Goal: Communication & Community: Answer question/provide support

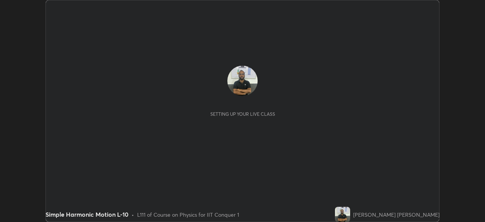
scroll to position [222, 485]
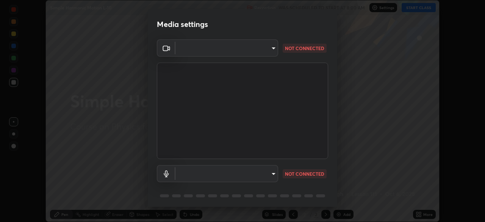
type input "935db625b2c413759d72ee6cdb61a63b637165ed3878f2d0adf10a132220dd0b"
type input "communications"
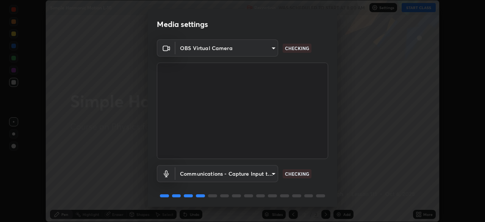
scroll to position [27, 0]
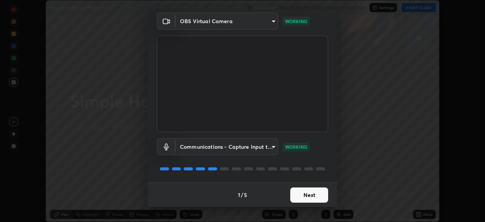
click at [314, 193] on button "Next" at bounding box center [309, 194] width 38 height 15
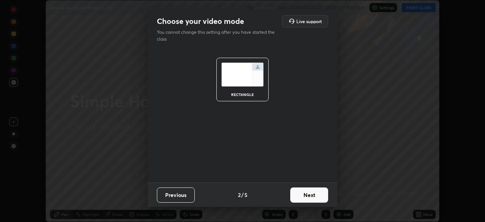
scroll to position [0, 0]
click at [314, 193] on button "Next" at bounding box center [309, 194] width 38 height 15
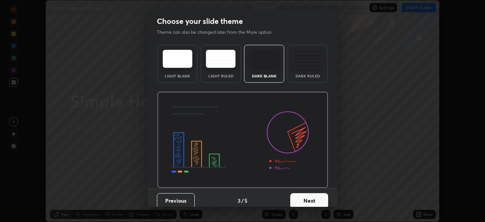
click at [312, 195] on button "Next" at bounding box center [309, 200] width 38 height 15
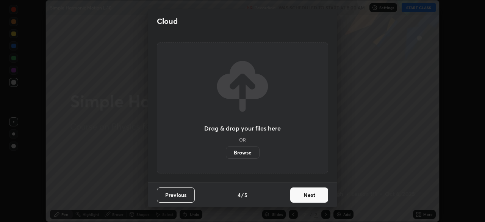
click at [311, 194] on button "Next" at bounding box center [309, 194] width 38 height 15
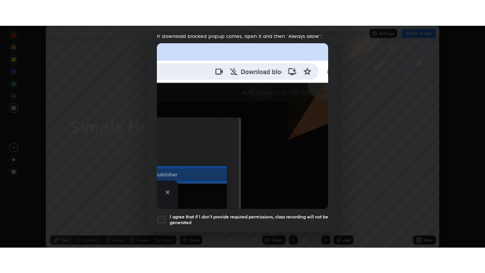
scroll to position [182, 0]
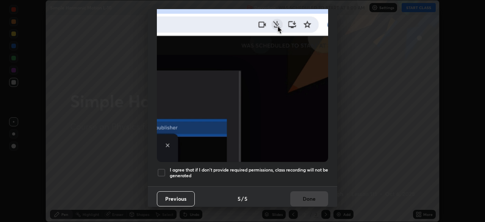
click at [164, 169] on div at bounding box center [161, 172] width 9 height 9
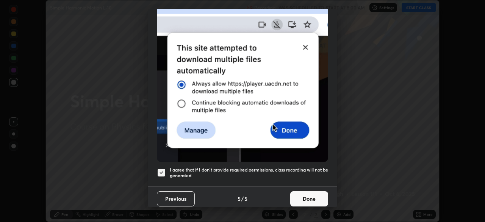
click at [300, 192] on button "Done" at bounding box center [309, 198] width 38 height 15
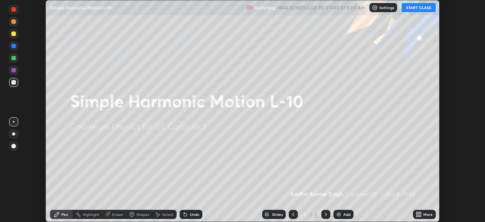
click at [420, 215] on icon at bounding box center [420, 216] width 2 height 2
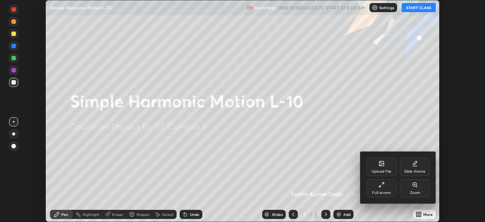
click at [385, 188] on div "Full screen" at bounding box center [382, 188] width 30 height 18
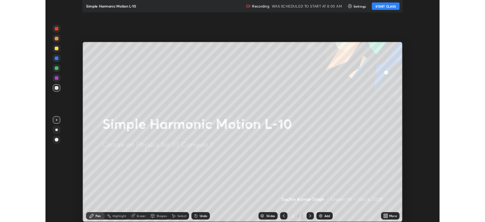
scroll to position [273, 485]
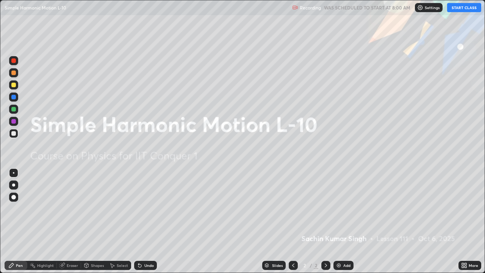
click at [339, 221] on img at bounding box center [339, 265] width 6 height 6
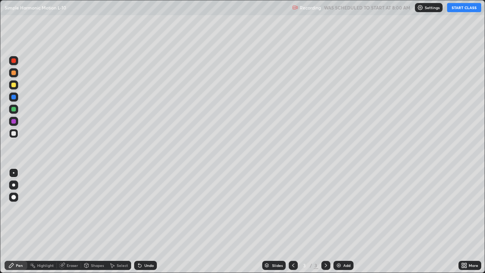
click at [456, 10] on button "START CLASS" at bounding box center [464, 7] width 34 height 9
click at [74, 221] on div "Eraser" at bounding box center [72, 266] width 11 height 4
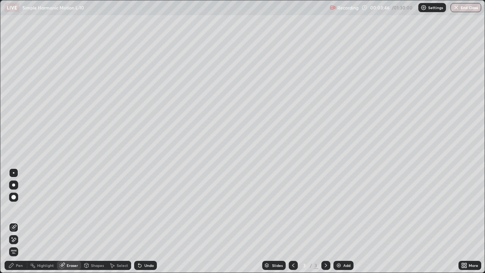
click at [19, 221] on div "Pen" at bounding box center [19, 266] width 7 height 4
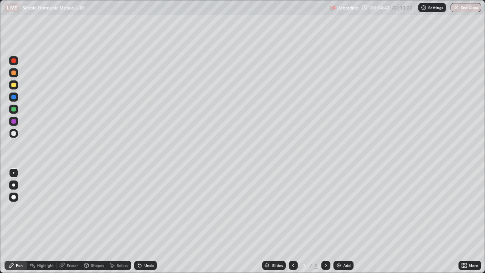
click at [70, 221] on div "Eraser" at bounding box center [72, 266] width 11 height 4
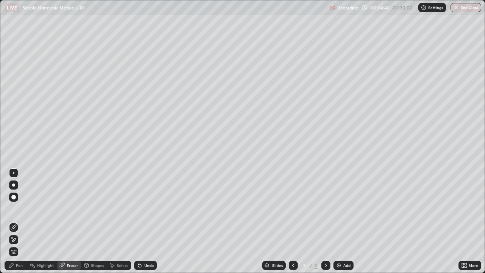
click at [19, 221] on div "Pen" at bounding box center [19, 266] width 7 height 4
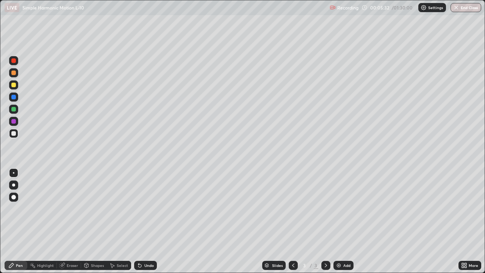
click at [71, 221] on div "Eraser" at bounding box center [72, 266] width 11 height 4
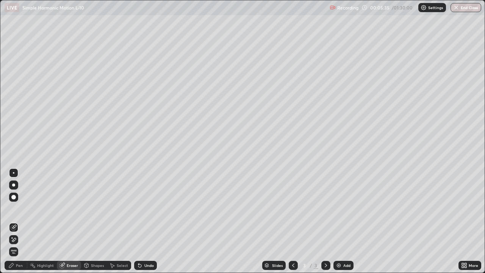
click at [23, 221] on div "Pen" at bounding box center [16, 265] width 23 height 9
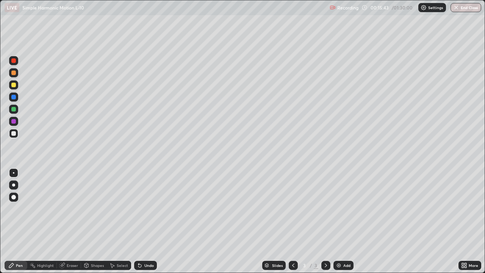
click at [339, 221] on img at bounding box center [339, 265] width 6 height 6
click at [74, 221] on div "Eraser" at bounding box center [72, 266] width 11 height 4
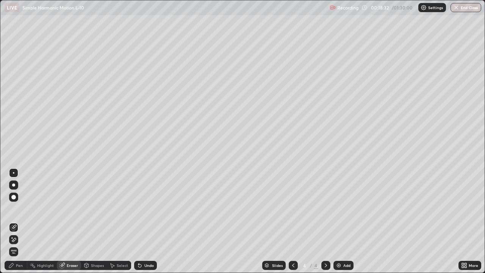
click at [20, 221] on div "Pen" at bounding box center [19, 266] width 7 height 4
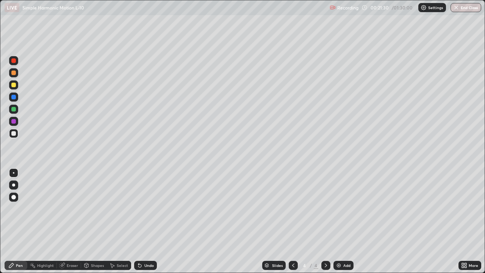
click at [339, 221] on img at bounding box center [339, 265] width 6 height 6
click at [72, 221] on div "Eraser" at bounding box center [72, 266] width 11 height 4
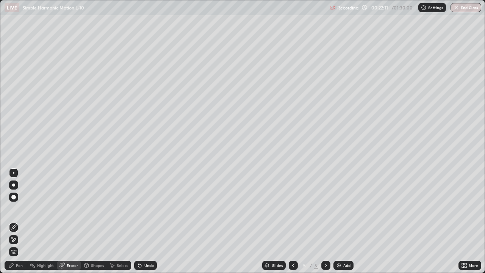
click at [19, 221] on div "Pen" at bounding box center [19, 266] width 7 height 4
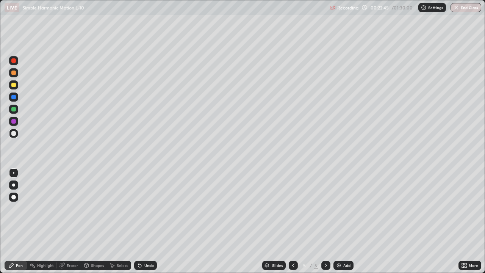
click at [93, 221] on div "Shapes" at bounding box center [97, 266] width 13 height 4
click at [72, 221] on div "Eraser" at bounding box center [72, 266] width 11 height 4
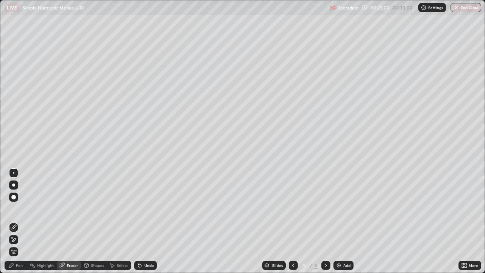
click at [17, 221] on div "Pen" at bounding box center [19, 266] width 7 height 4
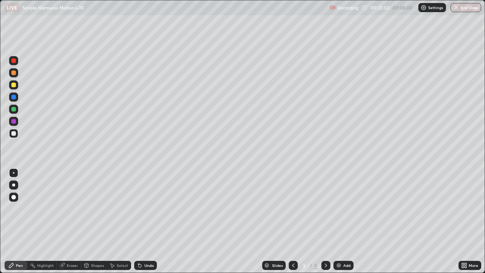
click at [95, 221] on div "Shapes" at bounding box center [97, 266] width 13 height 4
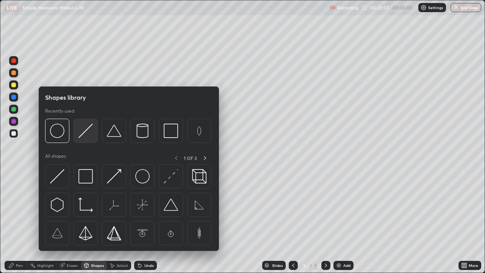
click at [86, 131] on img at bounding box center [85, 131] width 14 height 14
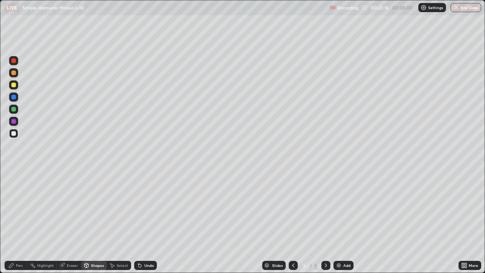
click at [20, 221] on div "Pen" at bounding box center [19, 266] width 7 height 4
click at [13, 86] on div at bounding box center [13, 85] width 5 height 5
click at [72, 221] on div "Eraser" at bounding box center [72, 266] width 11 height 4
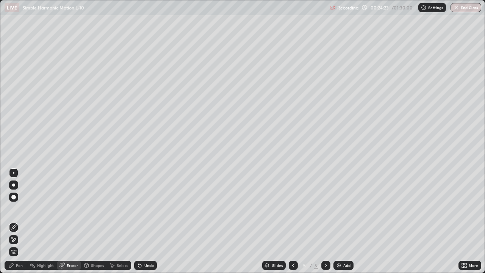
click at [19, 221] on div "Pen" at bounding box center [19, 266] width 7 height 4
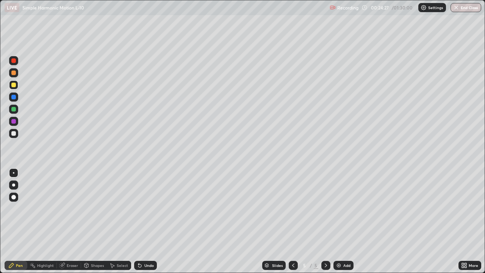
click at [14, 133] on div at bounding box center [13, 133] width 5 height 5
click at [14, 86] on div at bounding box center [13, 85] width 5 height 5
click at [71, 221] on div "Eraser" at bounding box center [72, 266] width 11 height 4
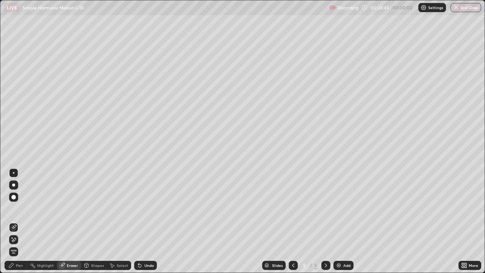
click at [18, 221] on div "Pen" at bounding box center [19, 266] width 7 height 4
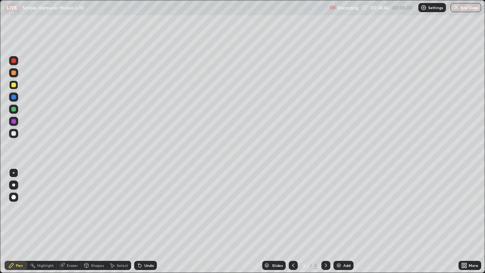
click at [13, 133] on div at bounding box center [13, 133] width 5 height 5
click at [95, 221] on div "Shapes" at bounding box center [97, 266] width 13 height 4
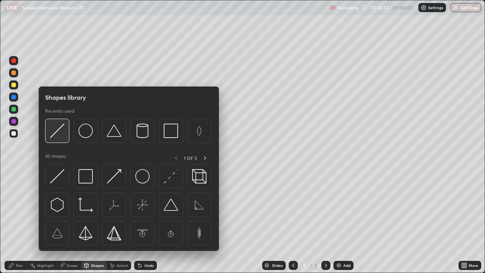
click at [56, 132] on img at bounding box center [57, 131] width 14 height 14
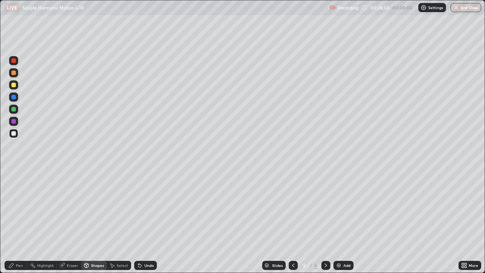
click at [18, 221] on div "Pen" at bounding box center [19, 266] width 7 height 4
click at [15, 86] on div at bounding box center [13, 85] width 5 height 5
click at [74, 221] on div "Eraser" at bounding box center [72, 266] width 11 height 4
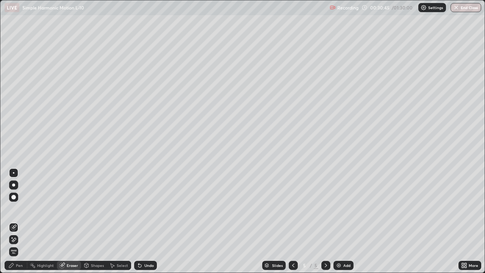
click at [23, 221] on div "Pen" at bounding box center [16, 265] width 23 height 9
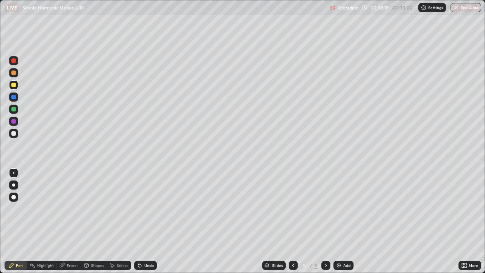
click at [337, 221] on img at bounding box center [339, 265] width 6 height 6
click at [97, 221] on div "Shapes" at bounding box center [97, 266] width 13 height 4
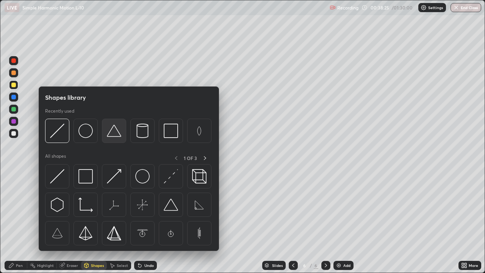
click at [115, 134] on img at bounding box center [114, 131] width 14 height 14
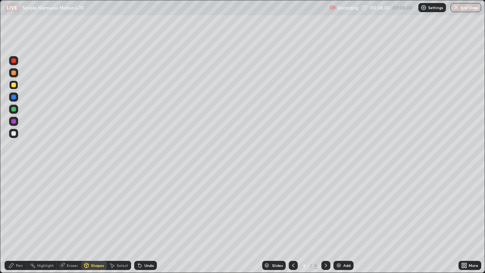
click at [20, 221] on div "Pen" at bounding box center [19, 266] width 7 height 4
click at [13, 132] on div at bounding box center [13, 133] width 5 height 5
click at [73, 221] on div "Eraser" at bounding box center [72, 266] width 11 height 4
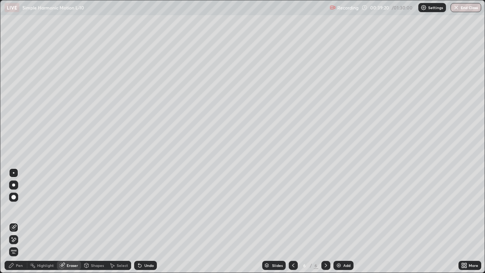
click at [19, 221] on div "Pen" at bounding box center [19, 266] width 7 height 4
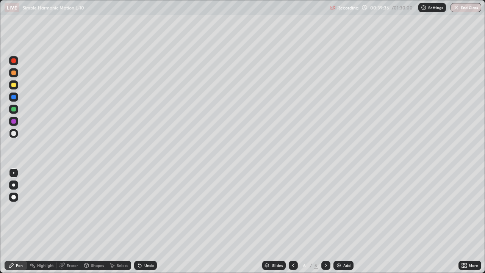
click at [74, 221] on div "Eraser" at bounding box center [72, 266] width 11 height 4
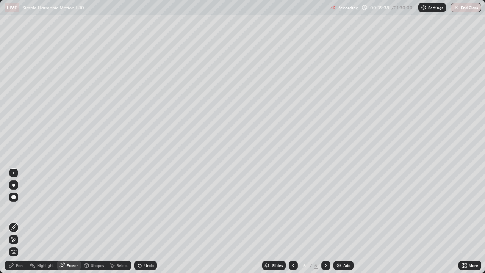
click at [19, 221] on div "Pen" at bounding box center [19, 266] width 7 height 4
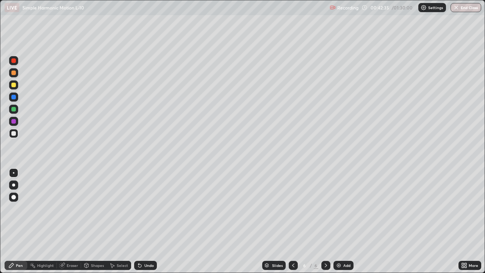
click at [15, 61] on div at bounding box center [13, 60] width 5 height 5
click at [341, 221] on img at bounding box center [339, 265] width 6 height 6
click at [91, 221] on div "Shapes" at bounding box center [97, 266] width 13 height 4
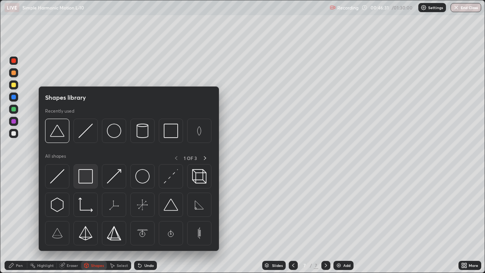
click at [85, 177] on img at bounding box center [85, 176] width 14 height 14
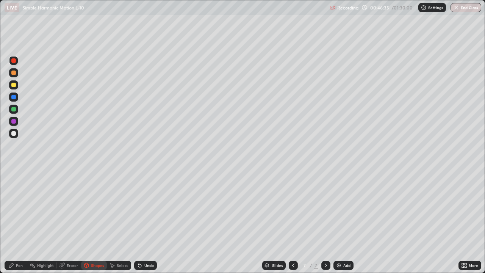
click at [17, 221] on div "Pen" at bounding box center [19, 266] width 7 height 4
click at [15, 133] on div at bounding box center [13, 133] width 5 height 5
click at [96, 221] on div "Shapes" at bounding box center [97, 266] width 13 height 4
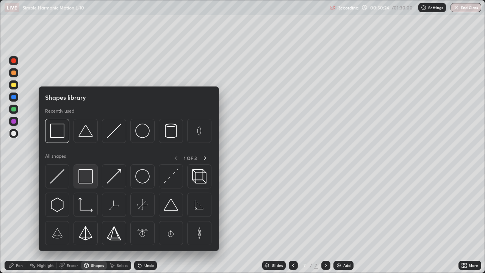
click at [83, 180] on img at bounding box center [85, 176] width 14 height 14
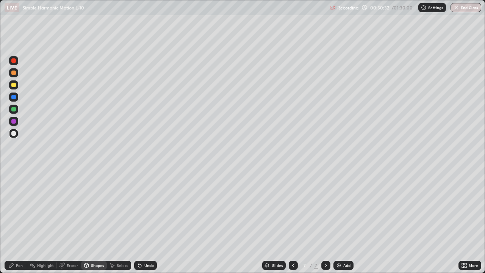
click at [22, 221] on div "Pen" at bounding box center [19, 266] width 7 height 4
click at [13, 86] on div at bounding box center [13, 85] width 5 height 5
click at [74, 221] on div "Eraser" at bounding box center [72, 266] width 11 height 4
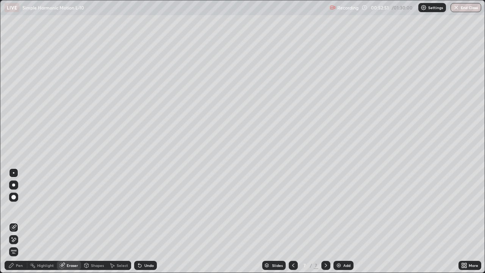
click at [23, 221] on div "Pen" at bounding box center [16, 265] width 23 height 9
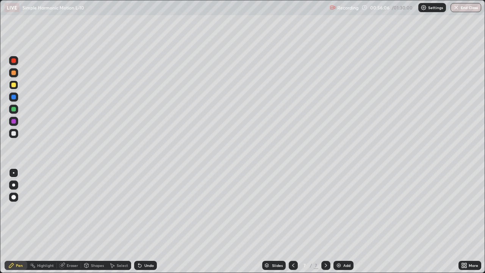
click at [338, 221] on img at bounding box center [339, 265] width 6 height 6
click at [96, 221] on div "Shapes" at bounding box center [97, 266] width 13 height 4
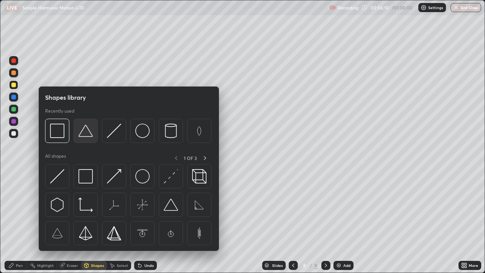
click at [85, 134] on img at bounding box center [85, 131] width 14 height 14
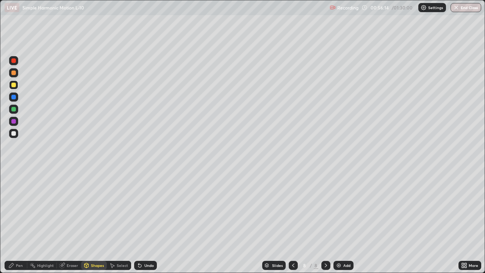
click at [19, 221] on div "Pen" at bounding box center [19, 266] width 7 height 4
click at [14, 135] on div at bounding box center [13, 133] width 5 height 5
click at [76, 221] on div "Eraser" at bounding box center [72, 266] width 11 height 4
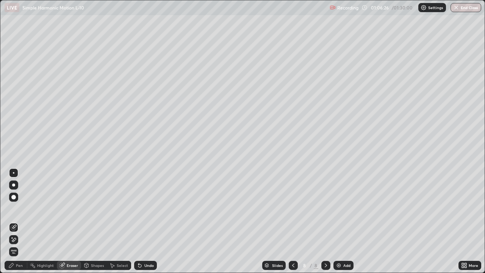
click at [26, 221] on div "Pen" at bounding box center [16, 265] width 23 height 9
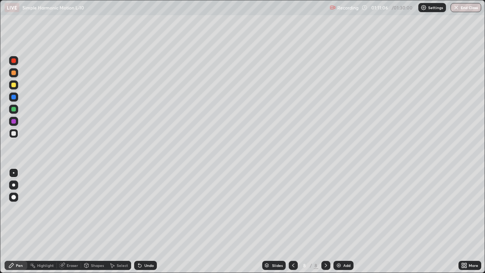
click at [339, 221] on img at bounding box center [339, 265] width 6 height 6
click at [463, 9] on button "End Class" at bounding box center [466, 7] width 31 height 9
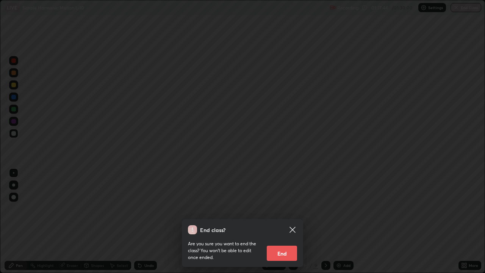
click at [285, 221] on button "End" at bounding box center [282, 253] width 30 height 15
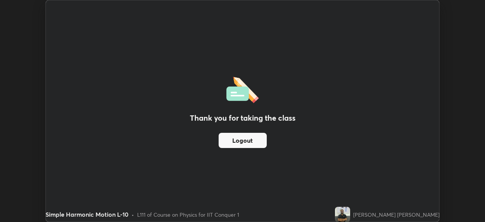
scroll to position [37693, 37429]
